Goal: Information Seeking & Learning: Learn about a topic

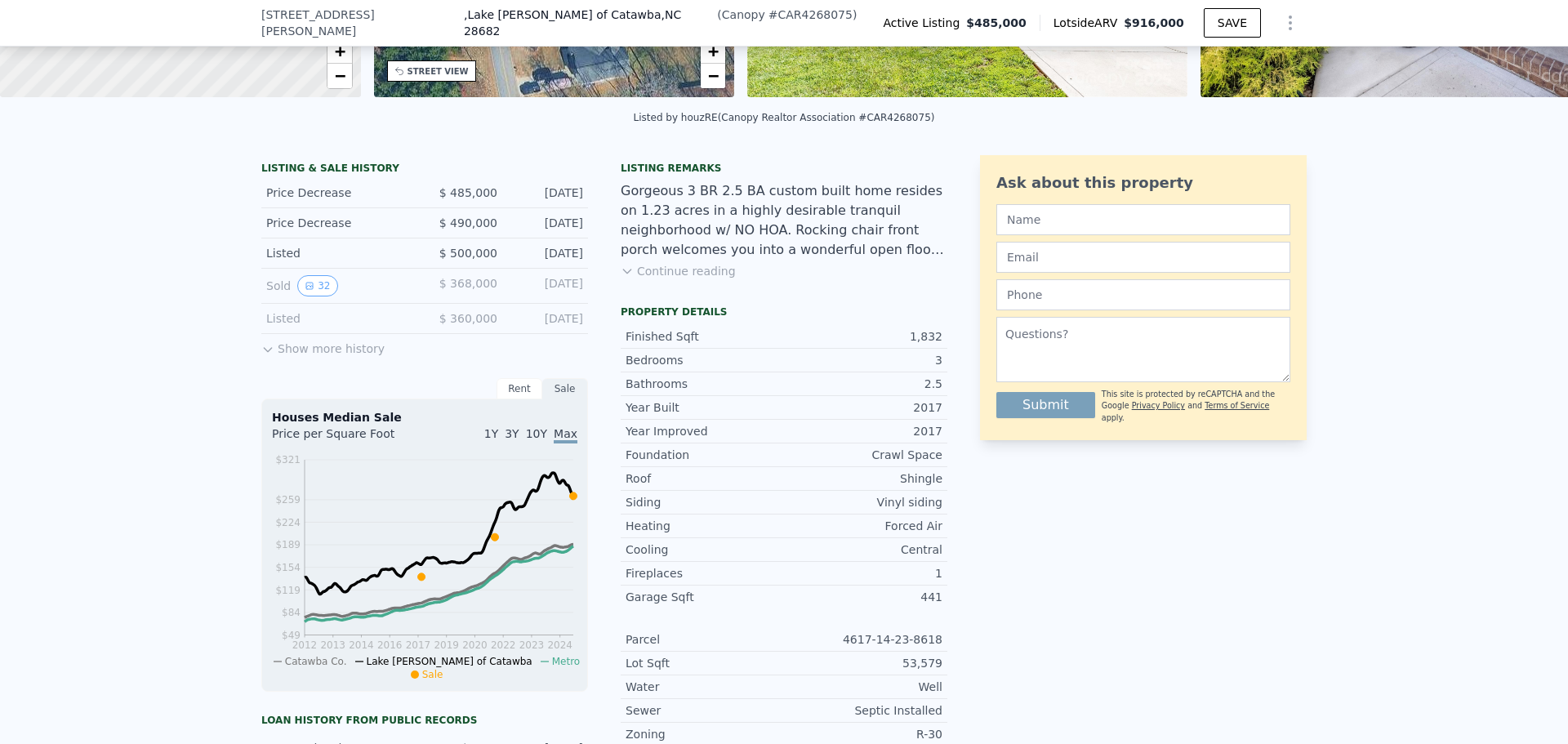
scroll to position [321, 0]
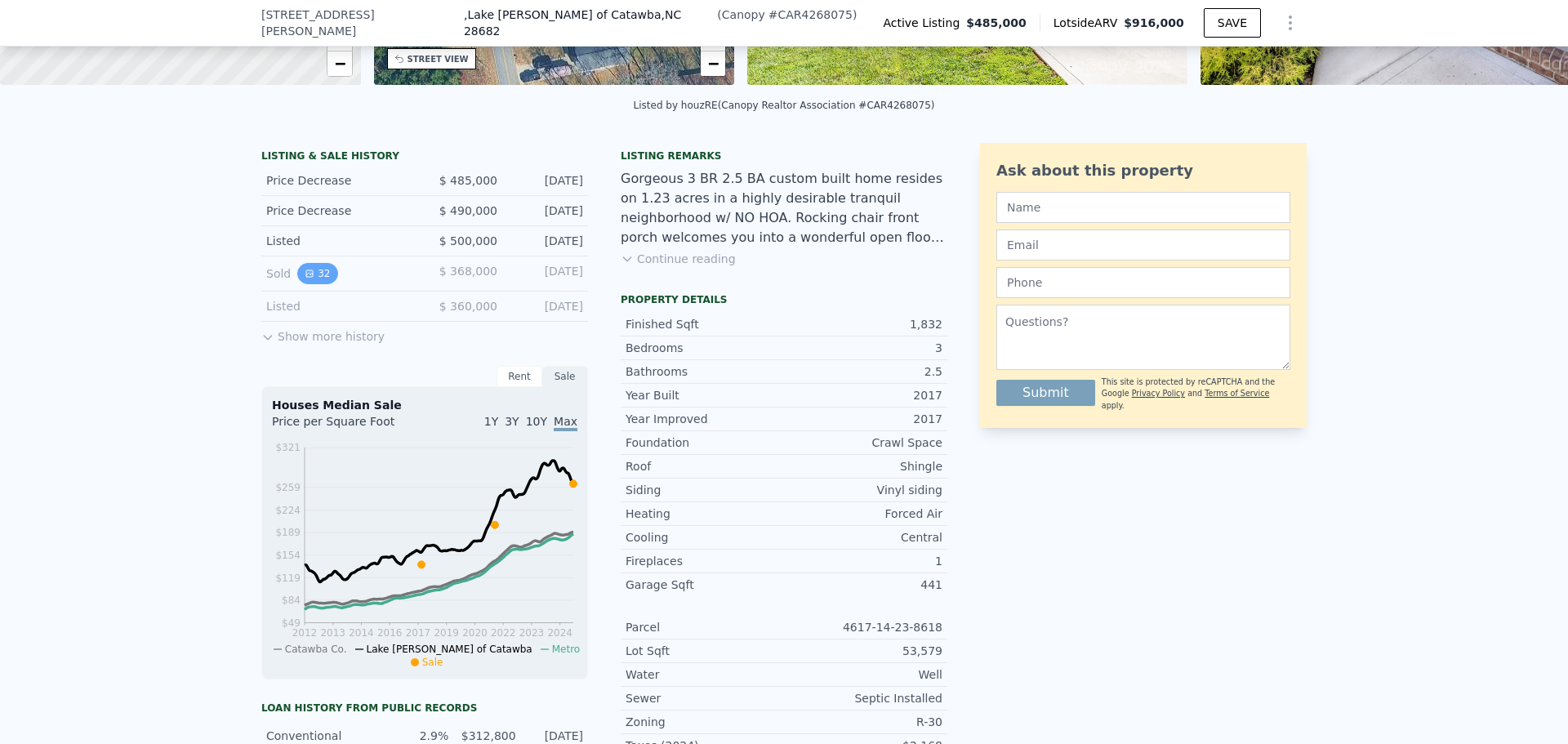
click at [315, 279] on button "32" at bounding box center [317, 273] width 40 height 21
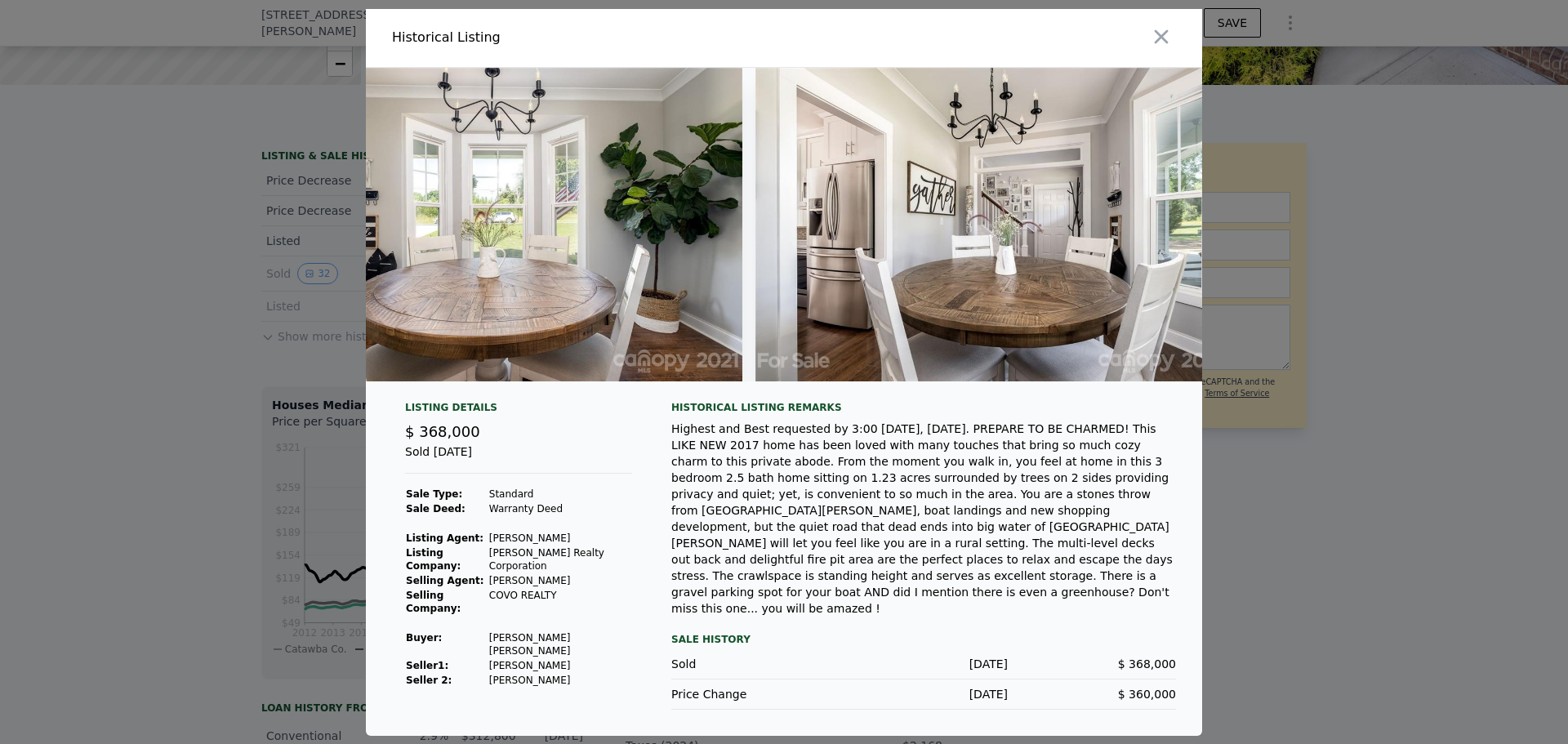
scroll to position [0, 0]
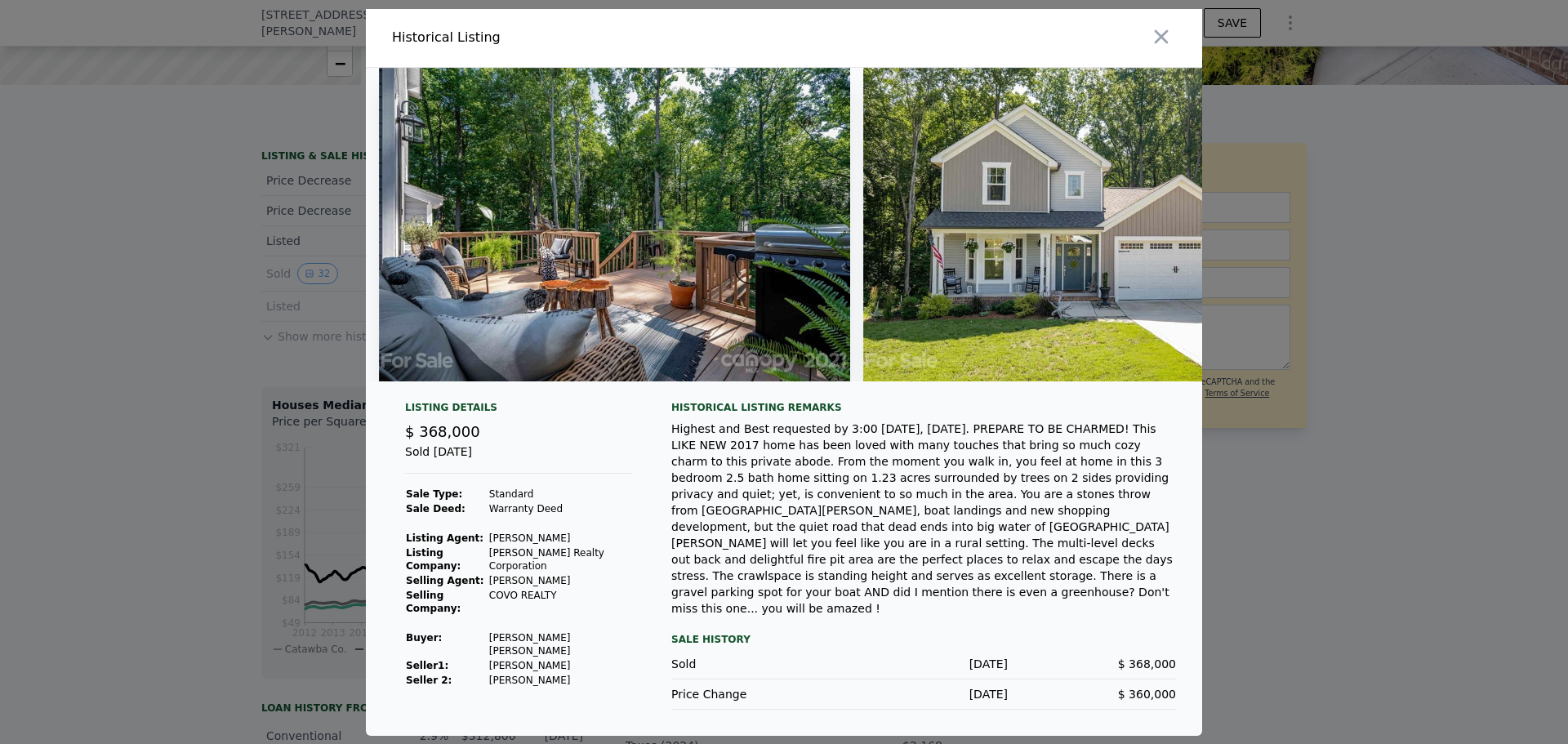
click at [200, 482] on div at bounding box center [784, 372] width 1568 height 744
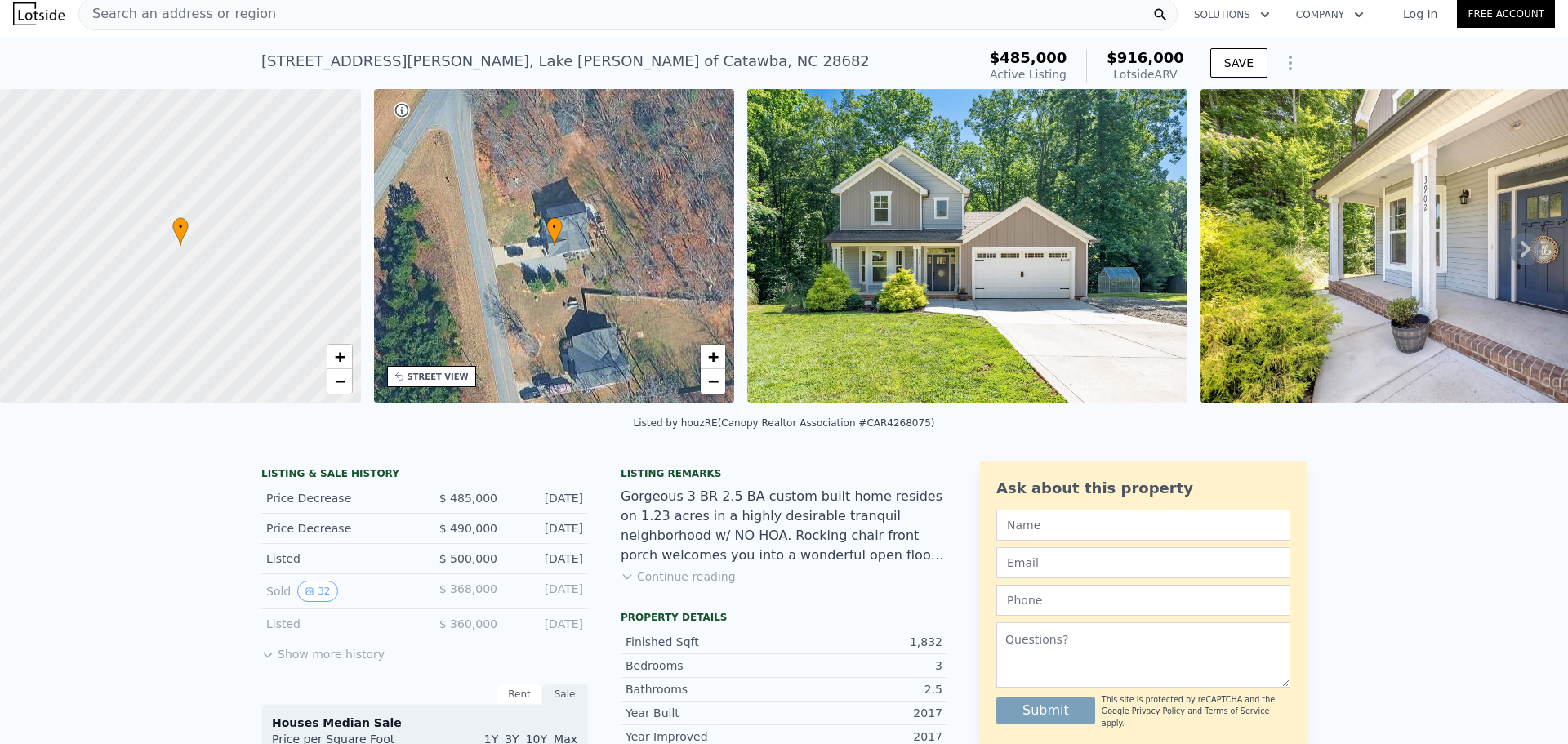
scroll to position [6, 0]
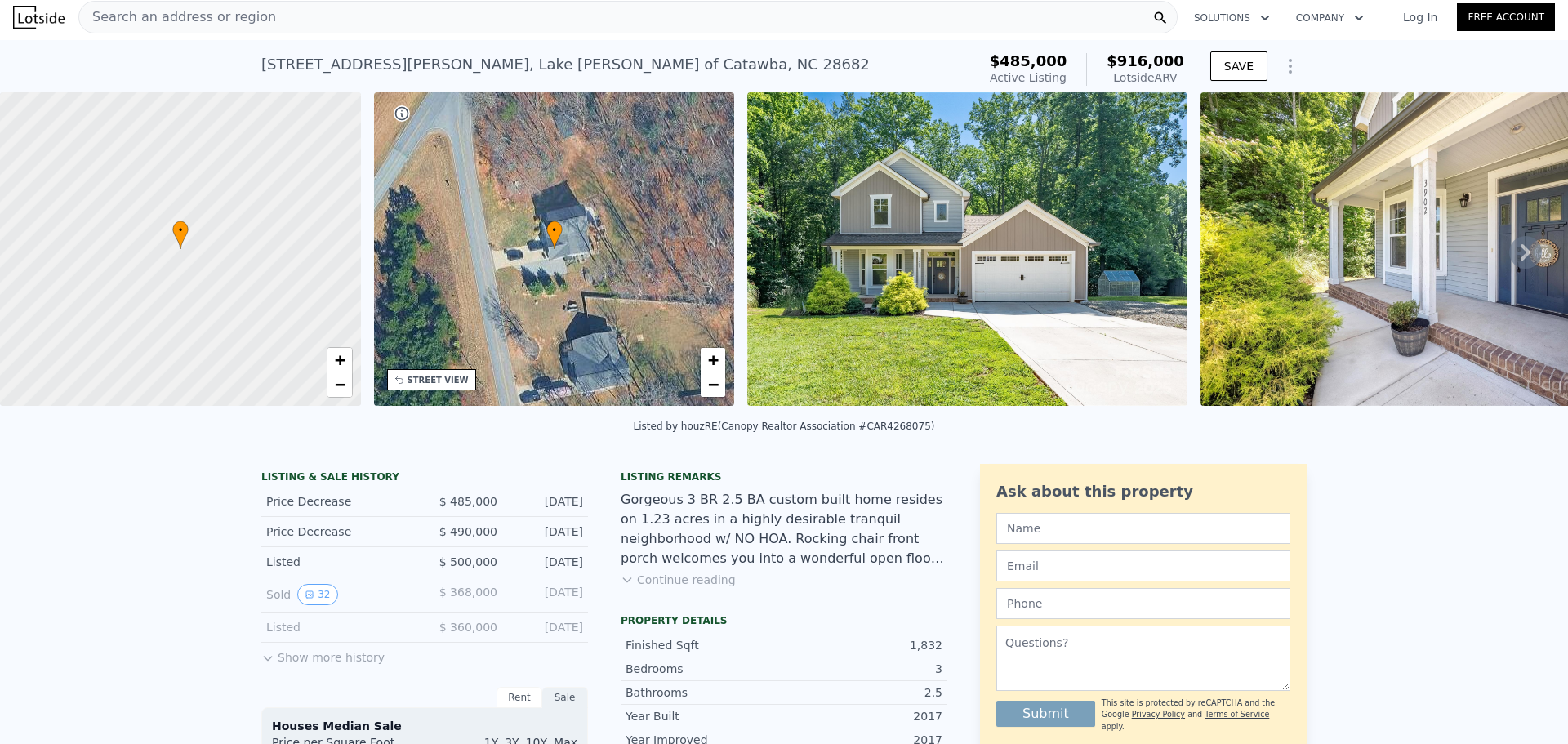
click at [1512, 257] on icon at bounding box center [1525, 252] width 32 height 32
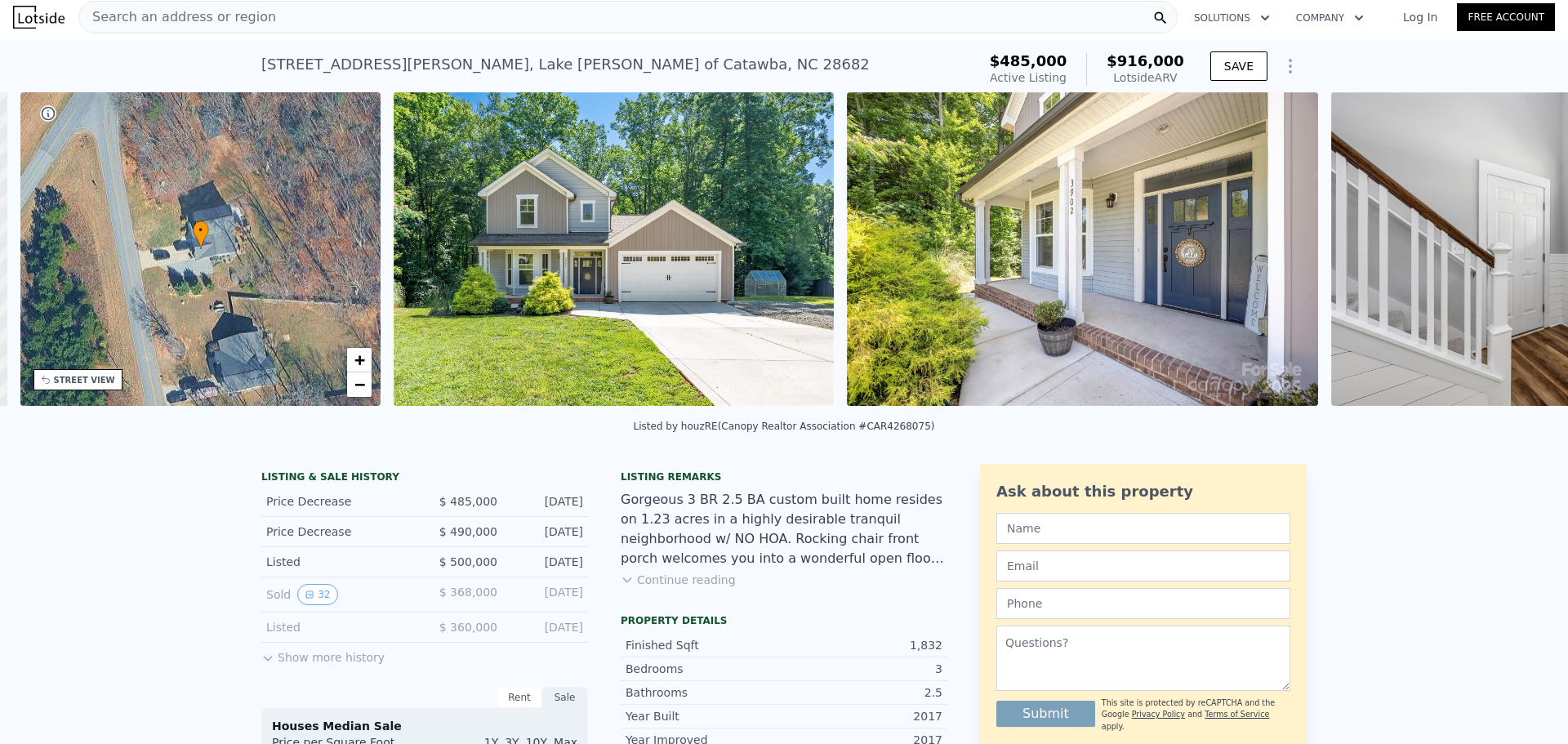
scroll to position [0, 381]
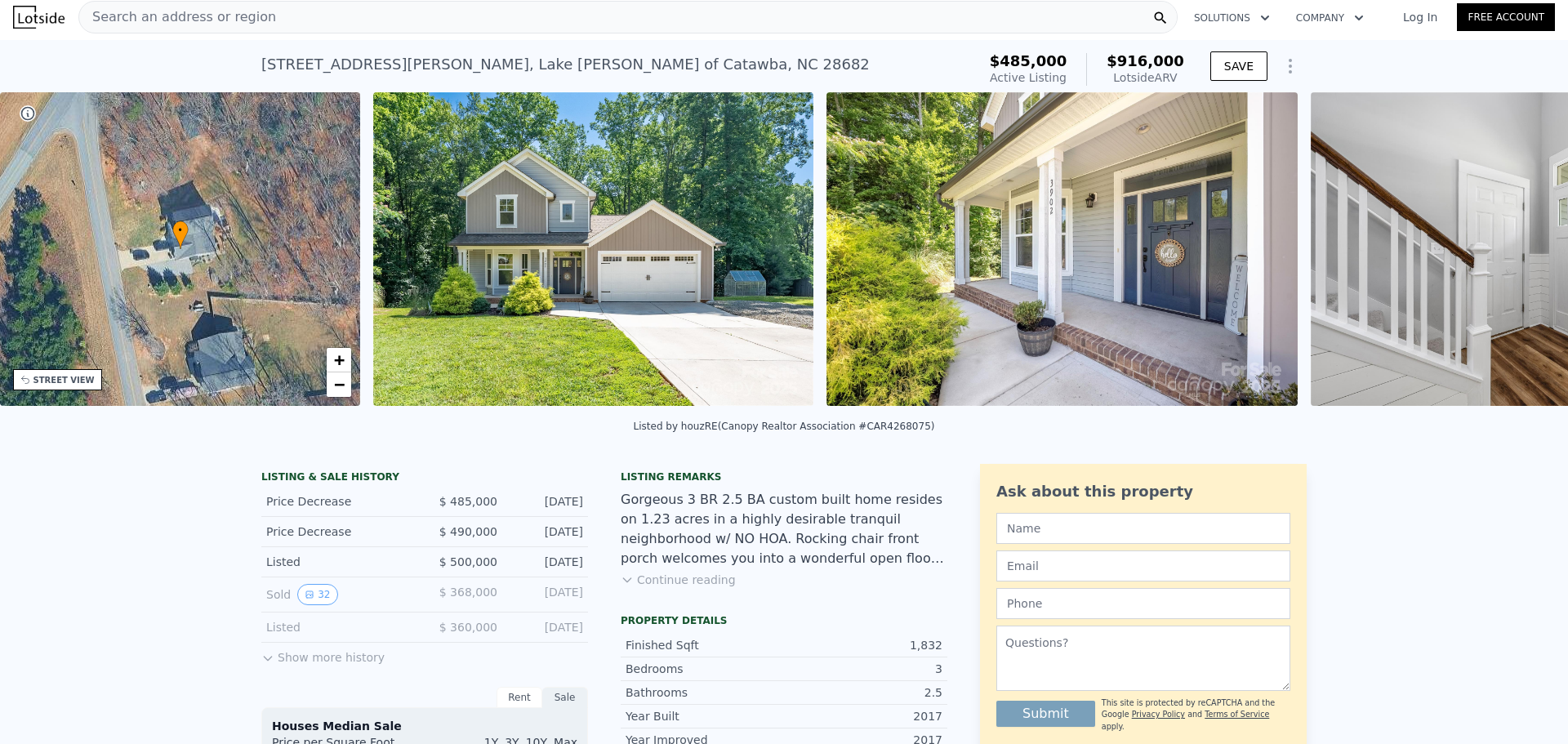
click at [1512, 257] on img at bounding box center [1545, 249] width 469 height 313
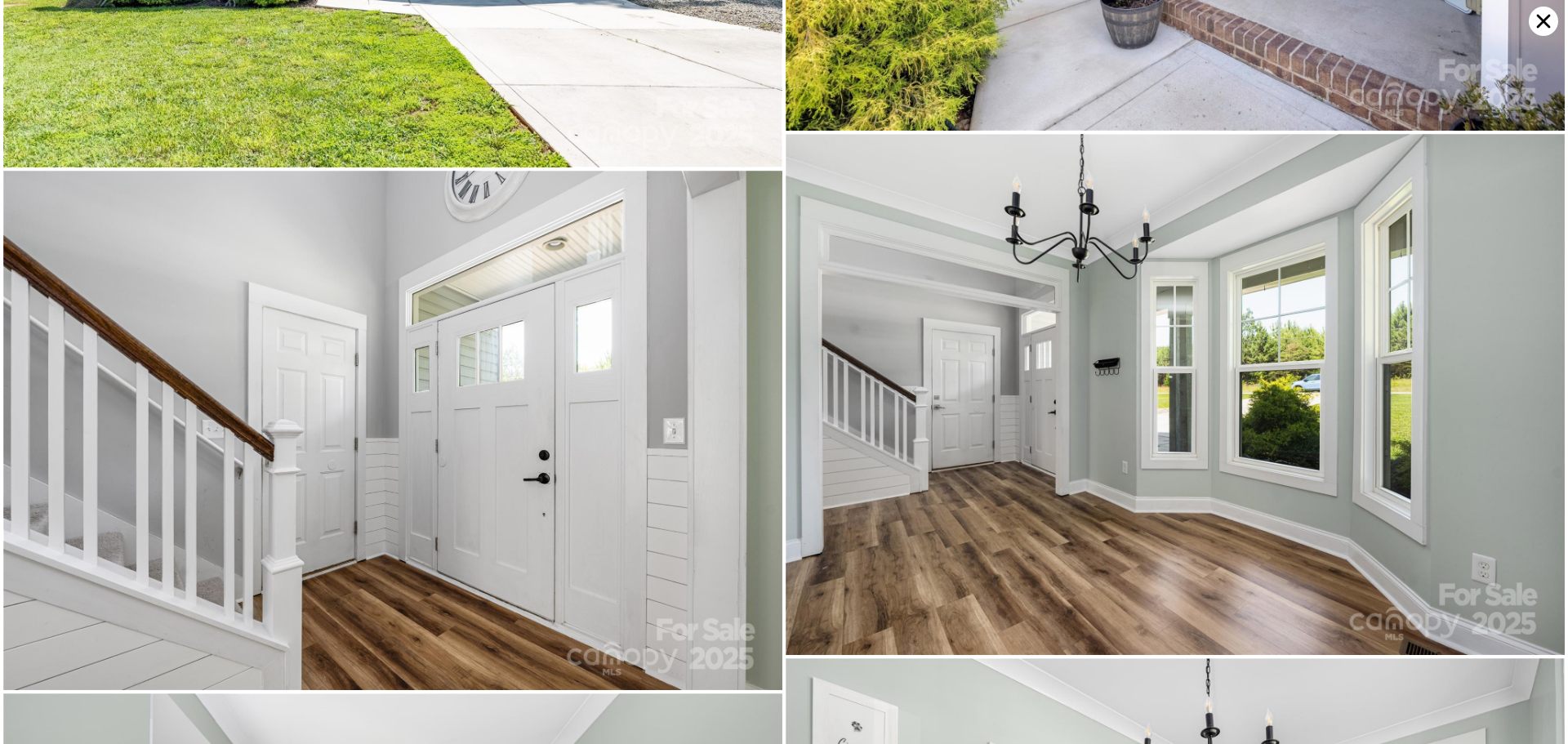
scroll to position [554, 0]
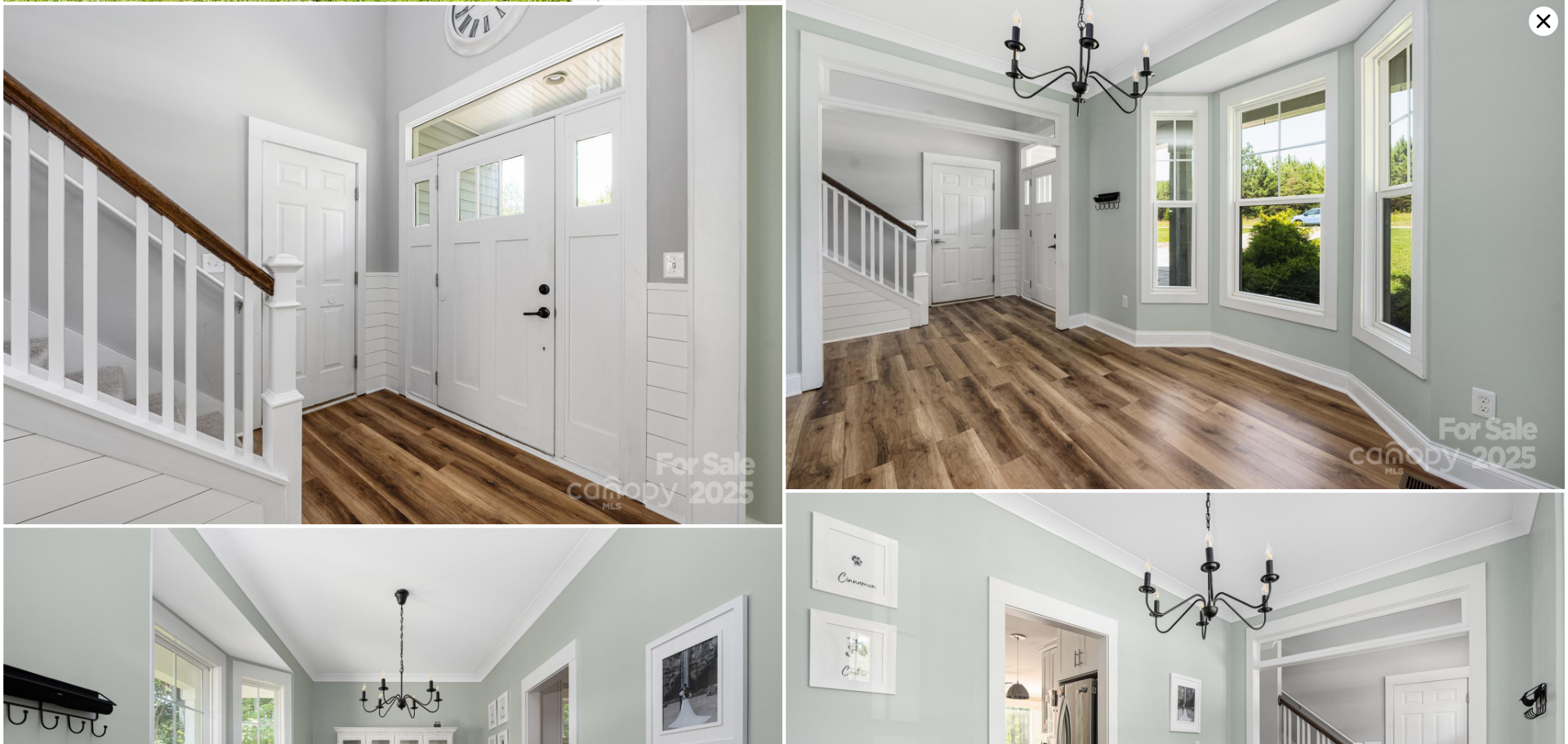
click at [1534, 24] on icon at bounding box center [1543, 21] width 30 height 30
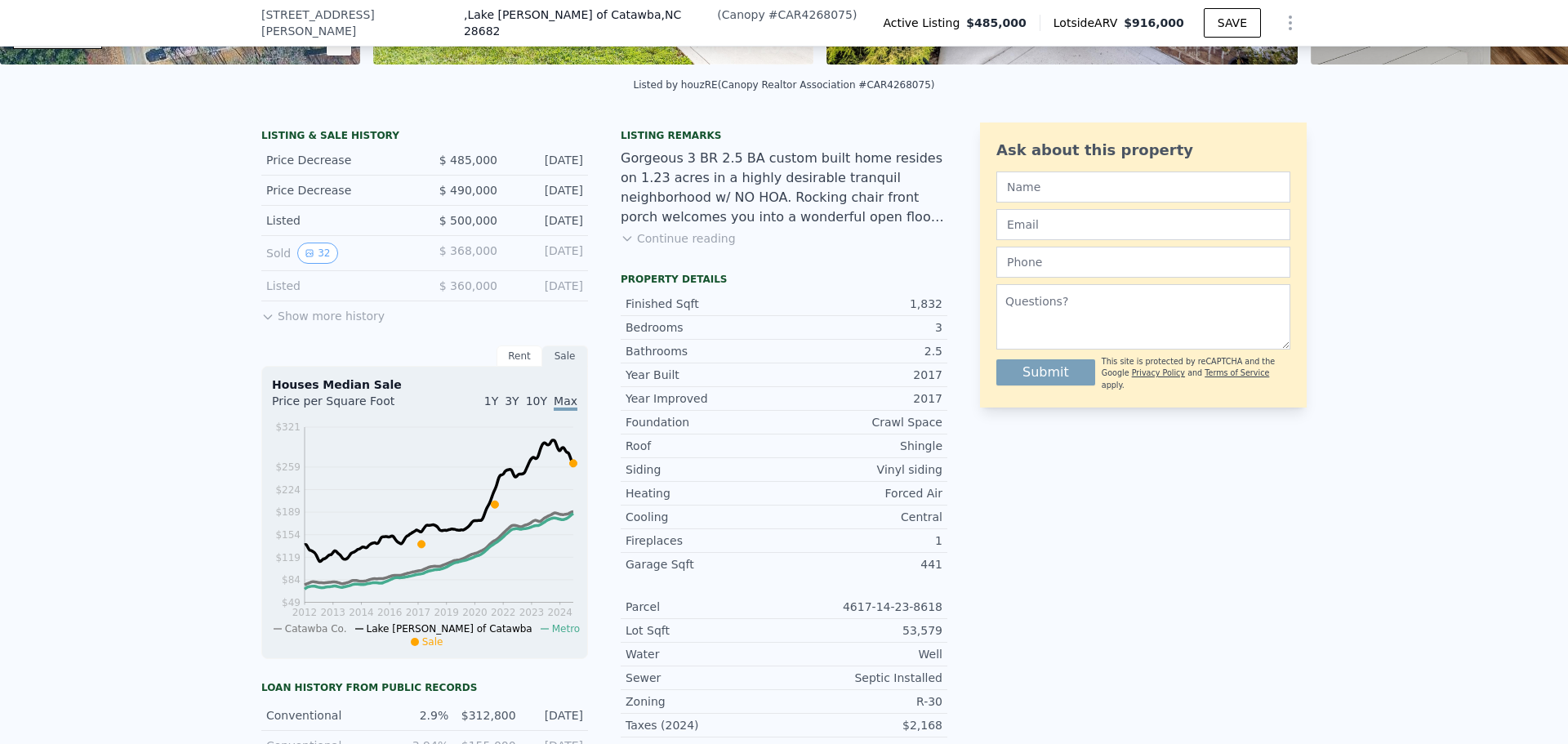
scroll to position [239, 0]
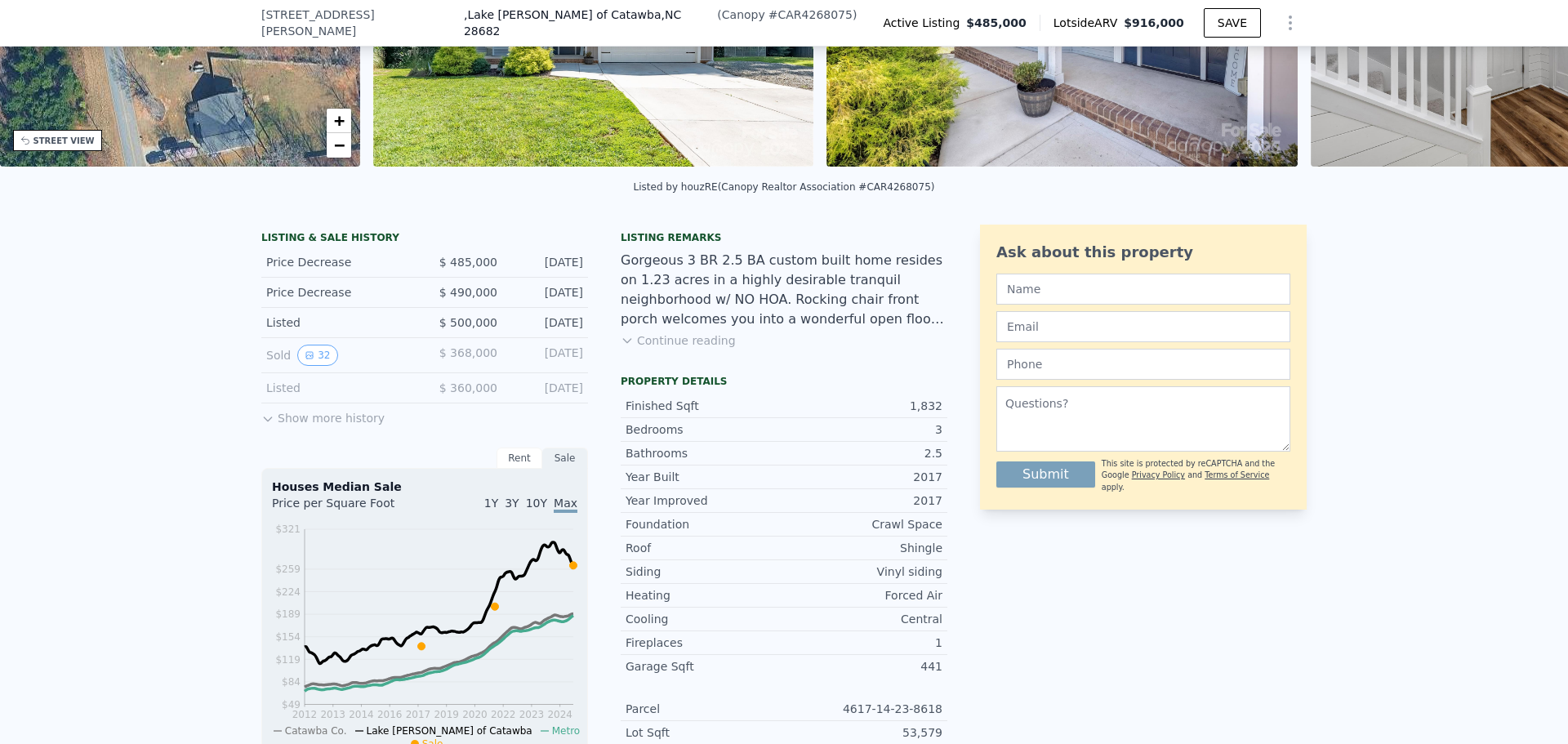
click at [295, 427] on button "Show more history" at bounding box center [324, 415] width 124 height 23
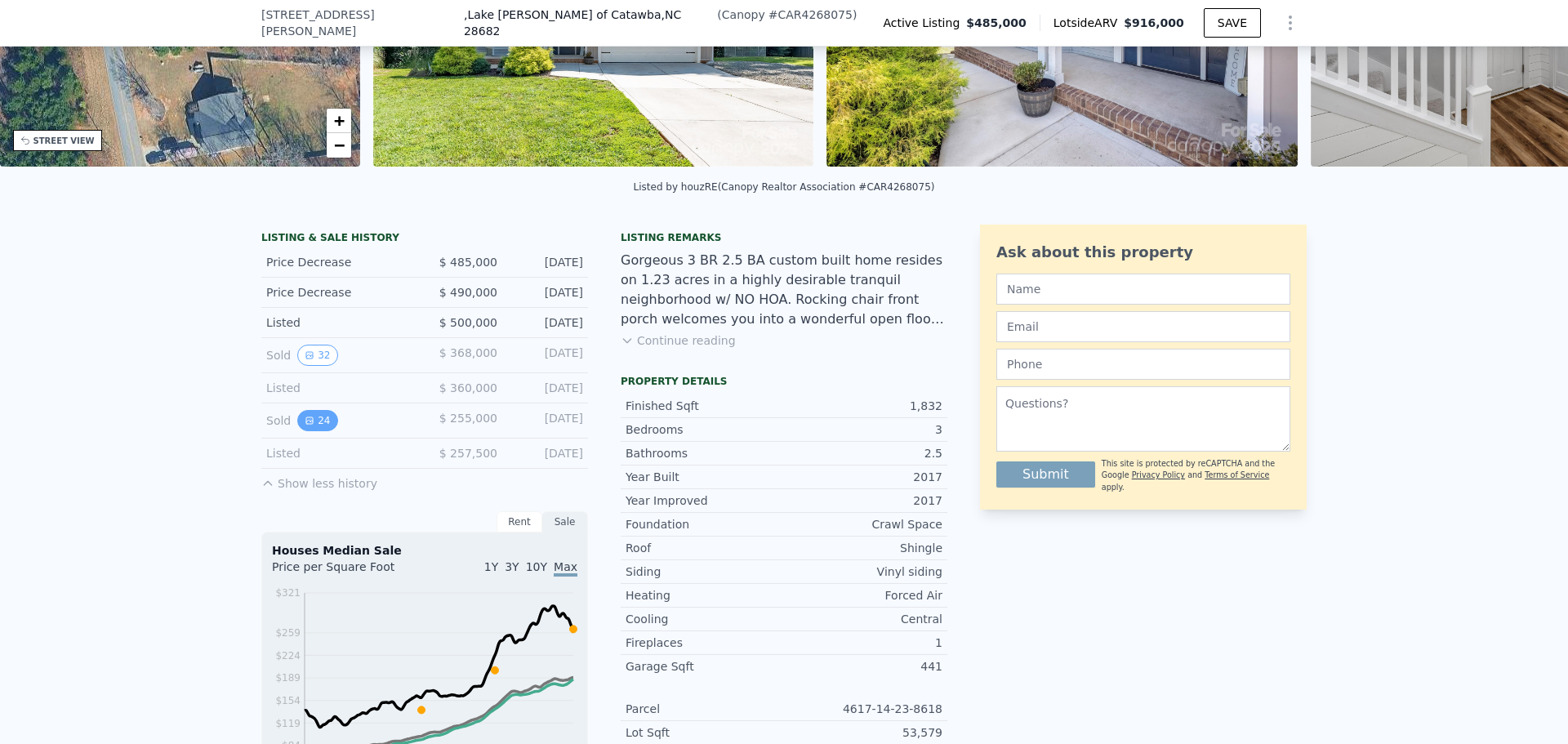
click at [327, 432] on button "24" at bounding box center [317, 421] width 40 height 21
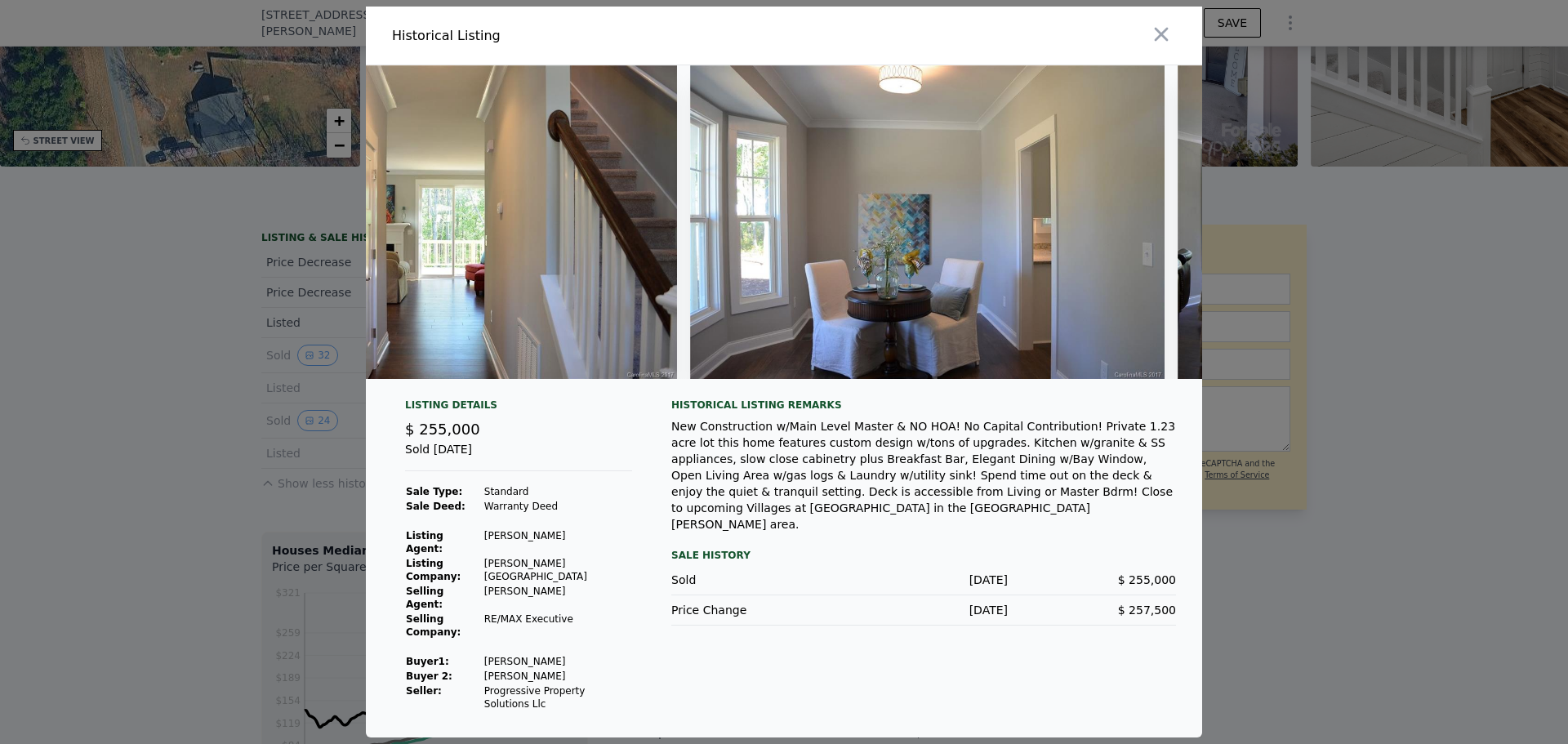
scroll to position [0, 0]
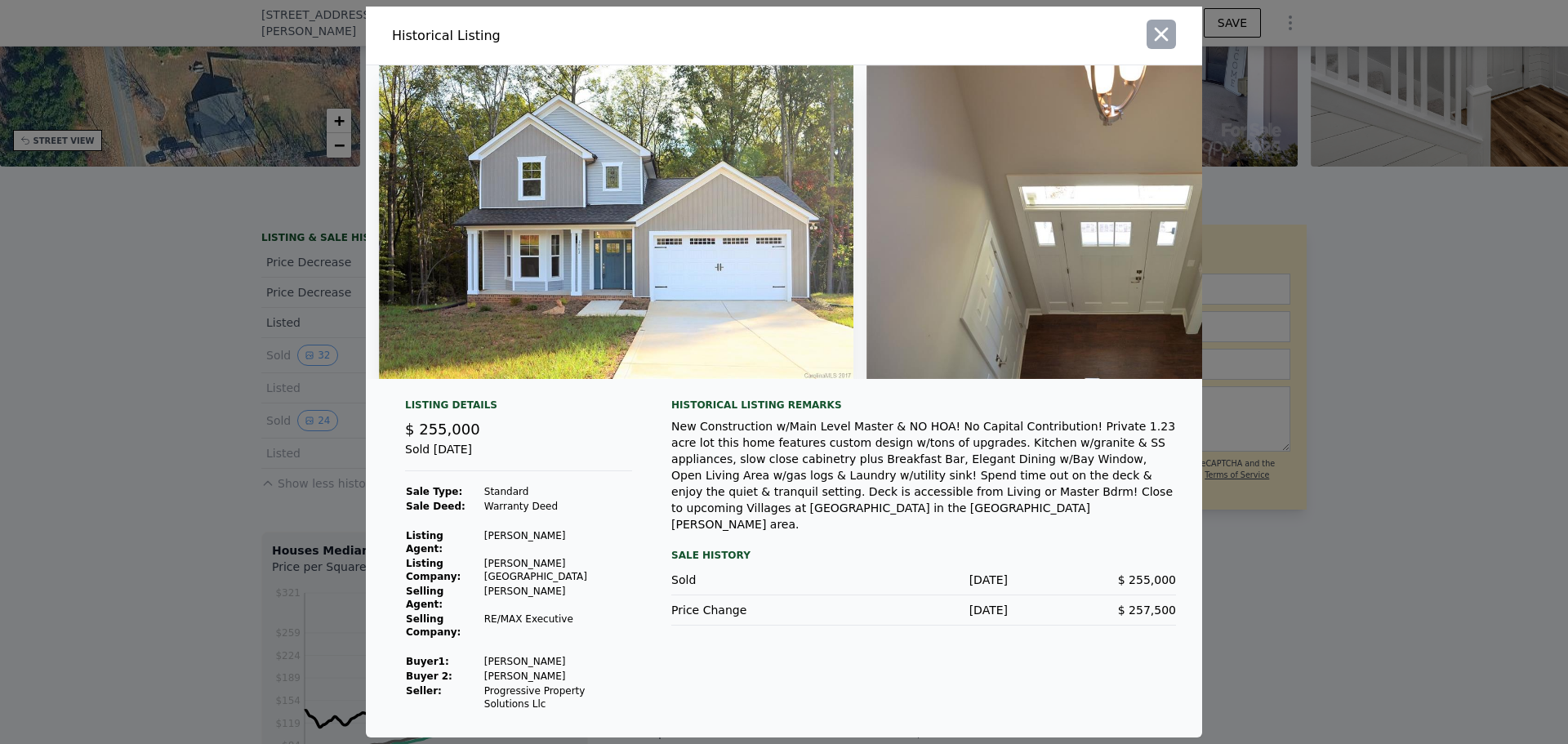
click at [1151, 33] on icon "button" at bounding box center [1161, 34] width 23 height 23
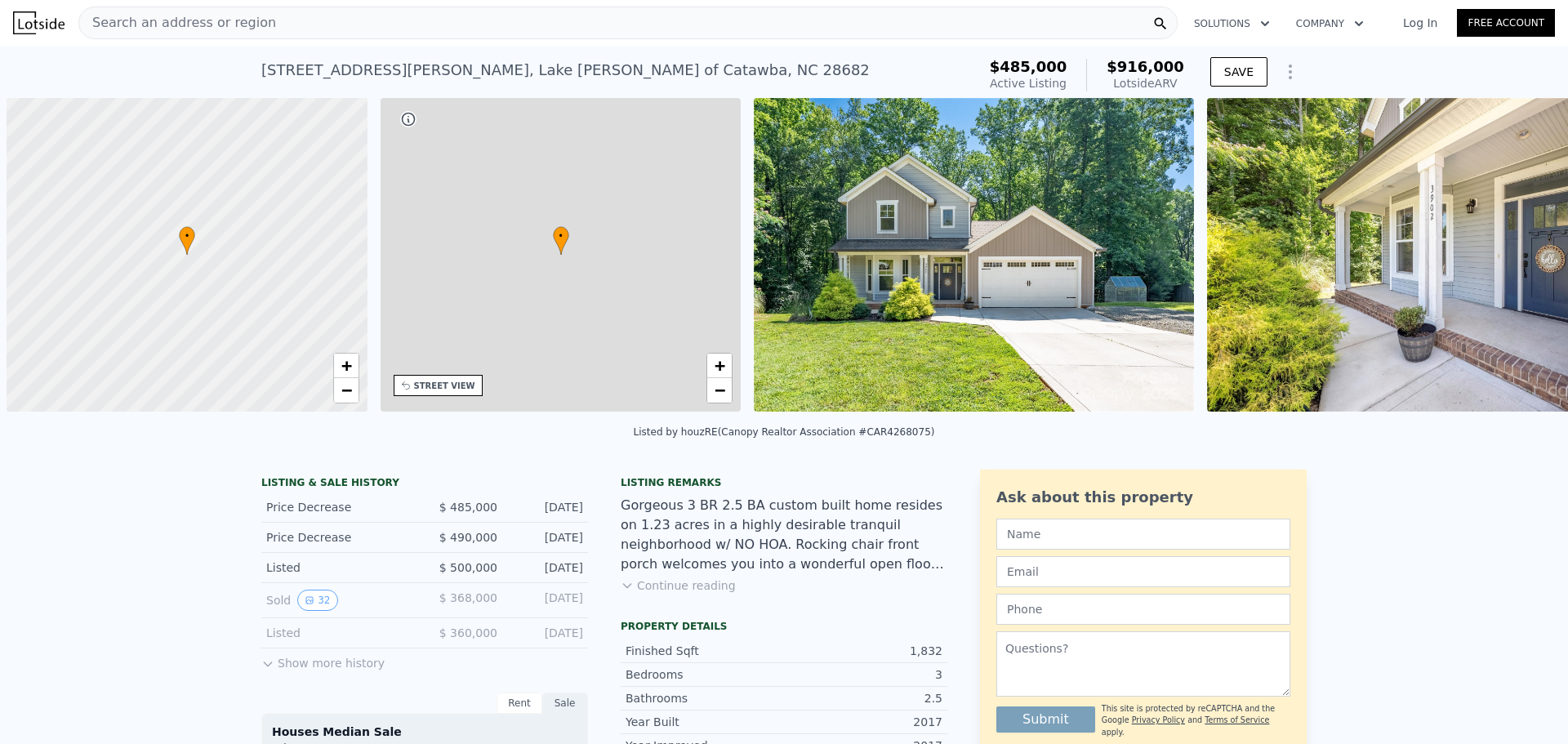
scroll to position [0, 7]
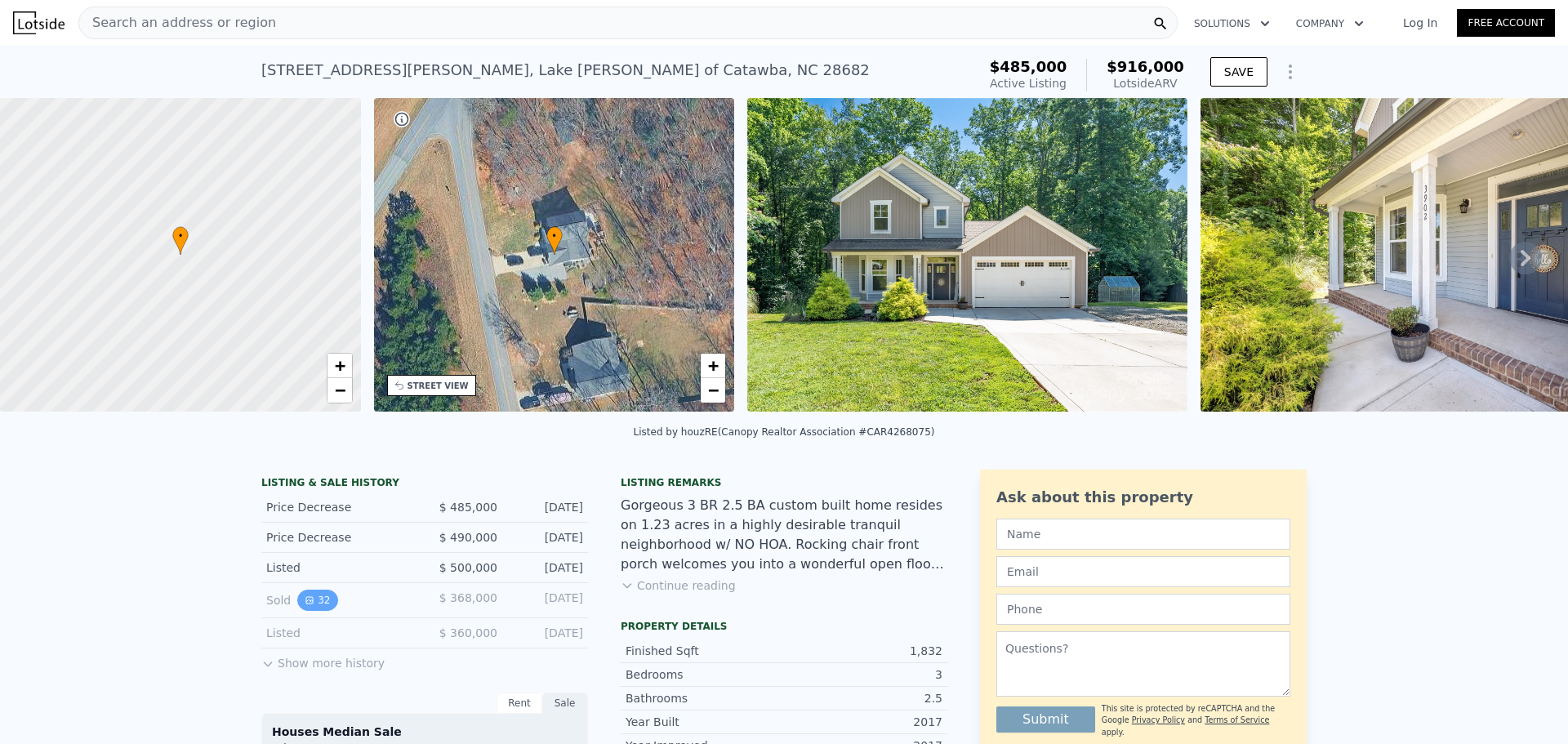
click at [320, 607] on button "32" at bounding box center [317, 600] width 40 height 21
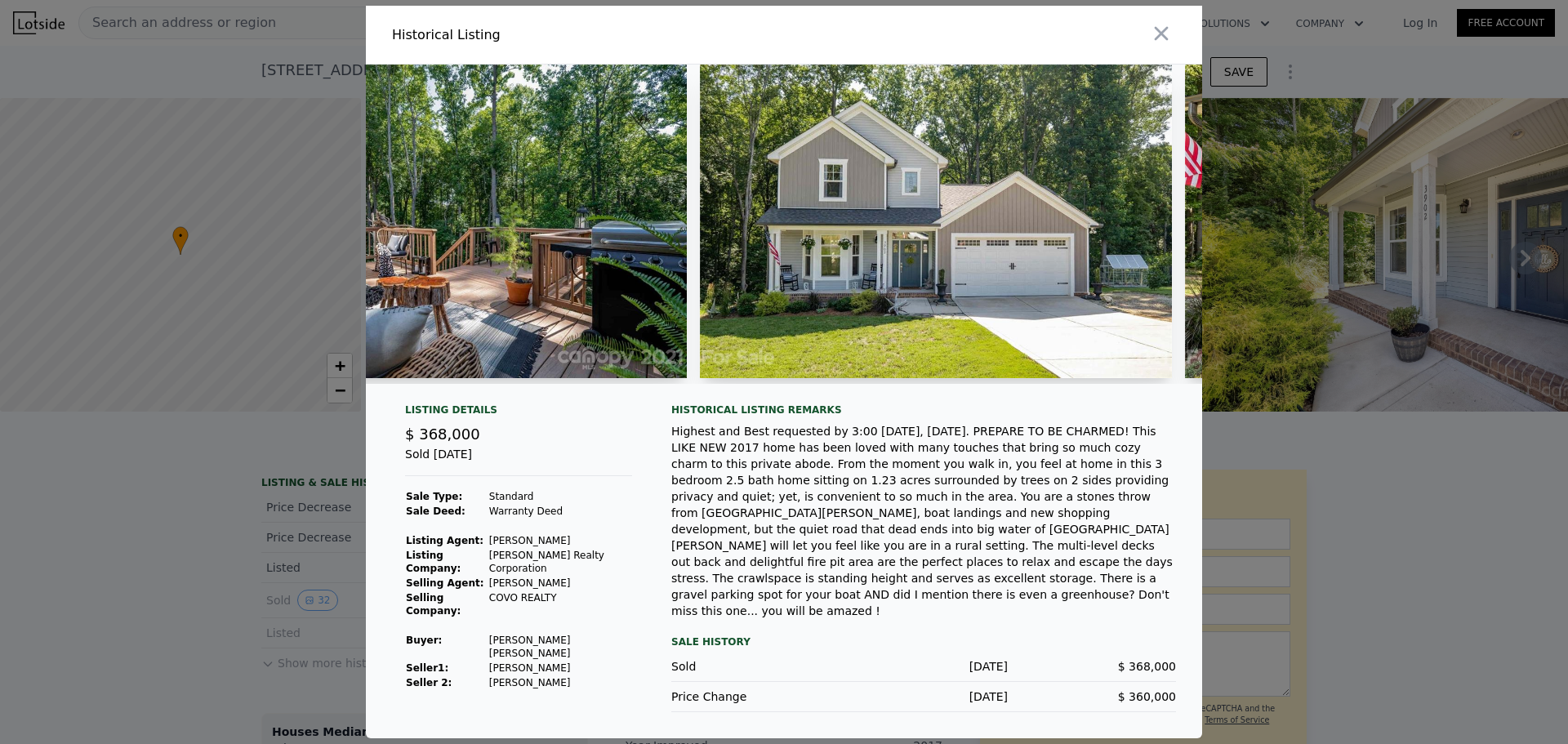
scroll to position [0, 196]
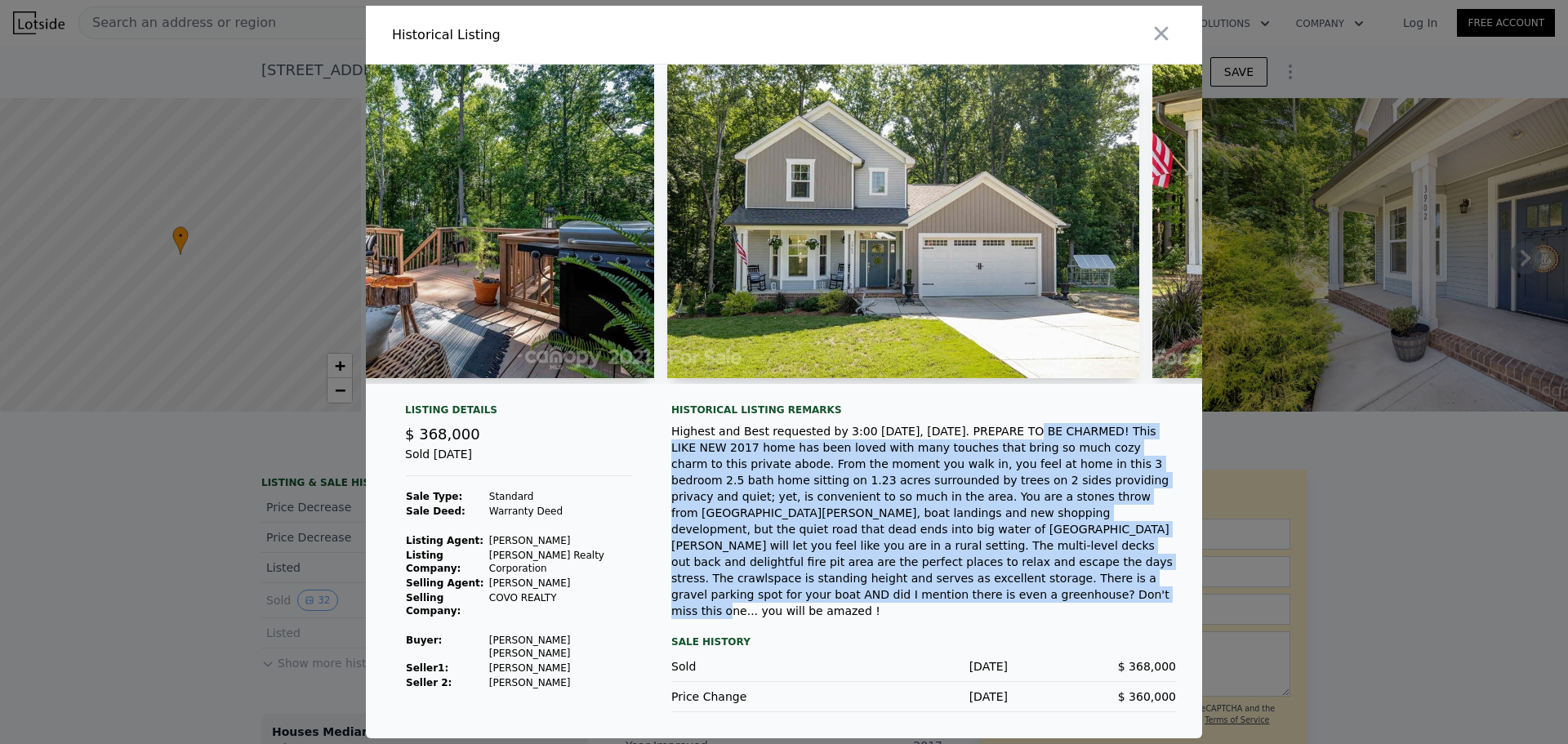
drag, startPoint x: 988, startPoint y: 463, endPoint x: 1126, endPoint y: 595, distance: 191.0
click at [1126, 595] on div "Highest and Best requested by 3:00 [DATE], [DATE]. PREPARE TO BE CHARMED! This …" at bounding box center [923, 521] width 505 height 196
copy div "PREPARE TO BE CHARMED! This LIKE NEW 2017 home has been loved with many touches…"
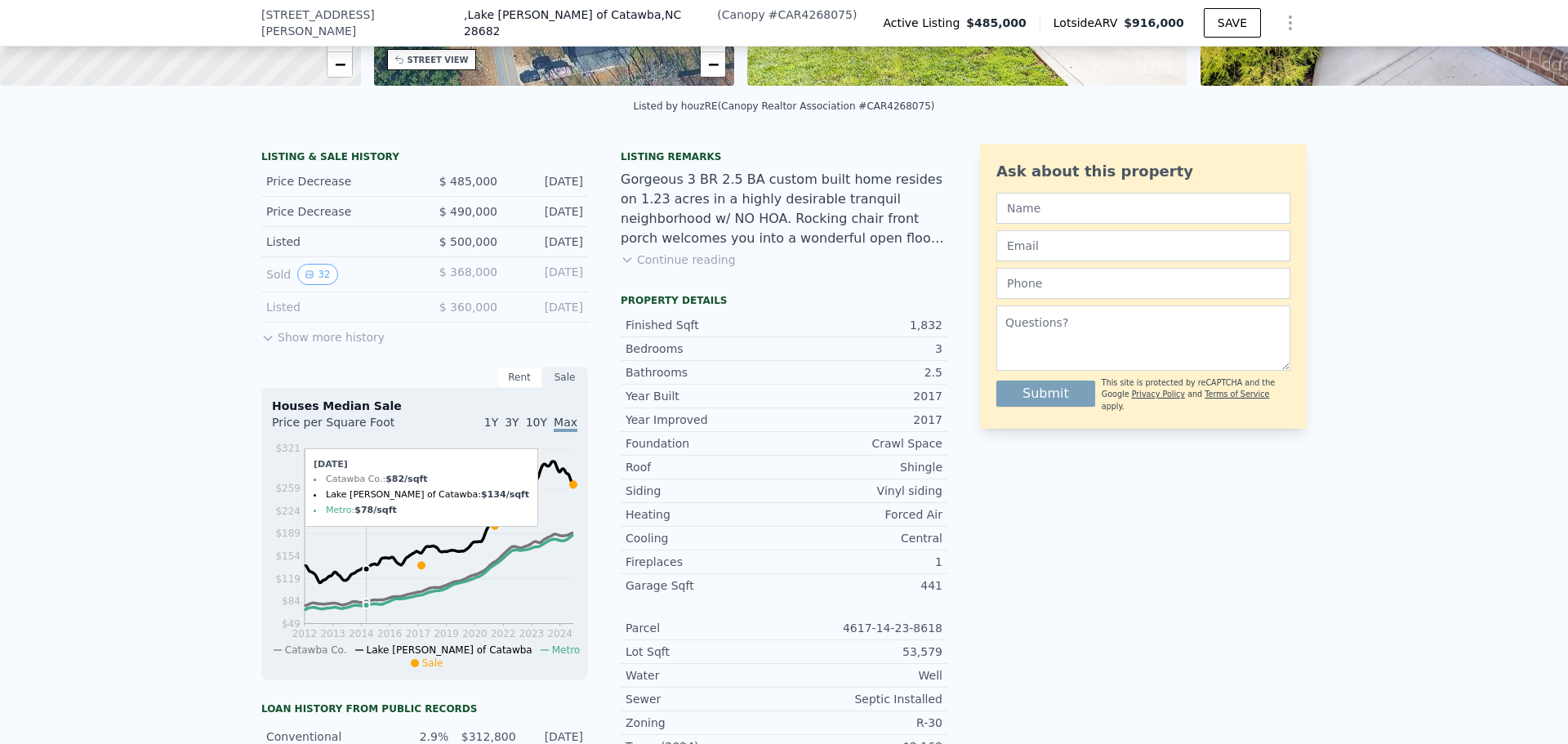
scroll to position [321, 0]
click at [342, 338] on button "Show more history" at bounding box center [324, 333] width 124 height 23
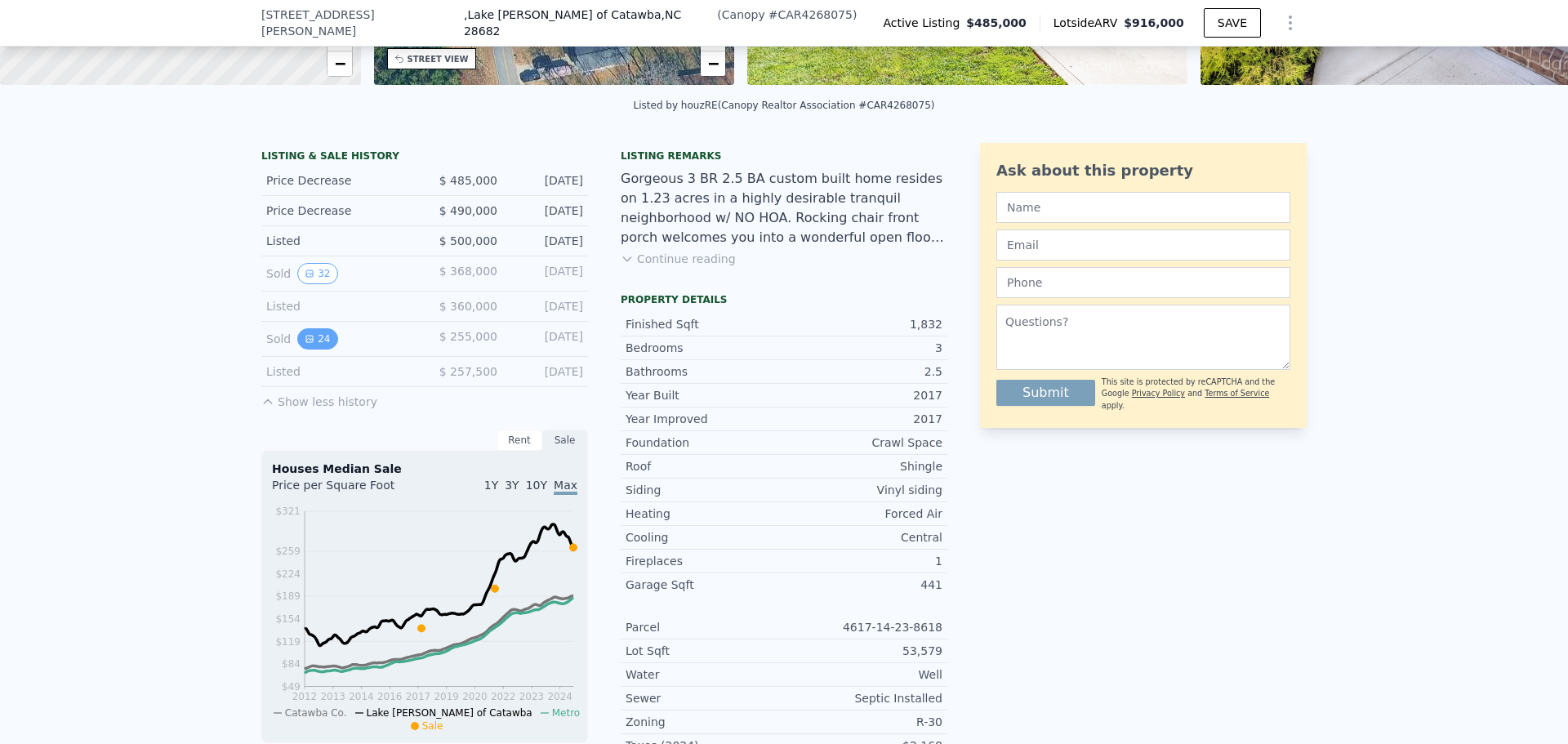
click at [313, 349] on button "24" at bounding box center [317, 339] width 40 height 21
